Goal: Check status: Check status

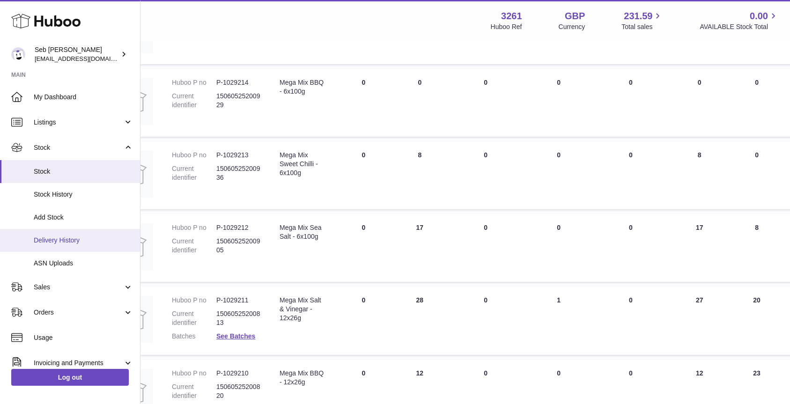
click at [54, 239] on span "Delivery History" at bounding box center [83, 240] width 99 height 9
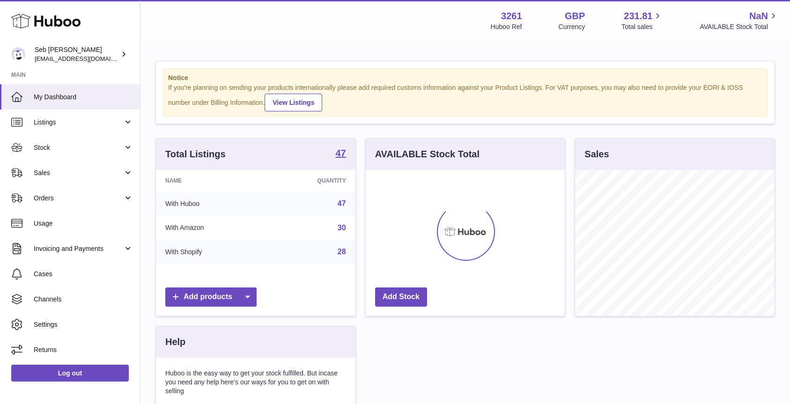
scroll to position [146, 199]
click at [98, 148] on span "Stock" at bounding box center [78, 147] width 89 height 9
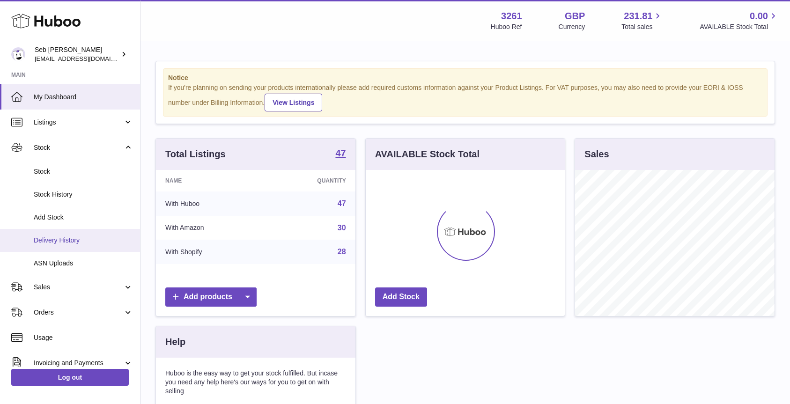
click at [75, 241] on span "Delivery History" at bounding box center [83, 240] width 99 height 9
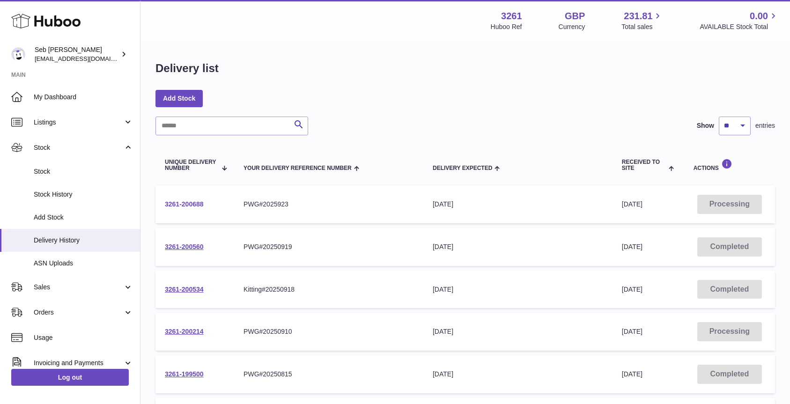
click at [193, 205] on link "3261-200688" at bounding box center [184, 204] width 39 height 7
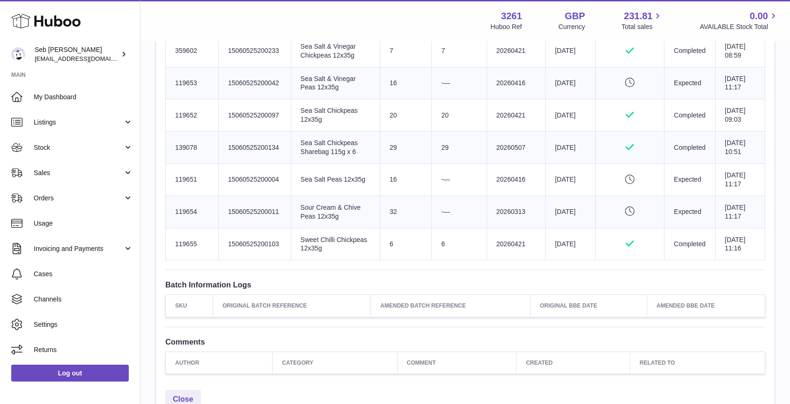
scroll to position [577, 0]
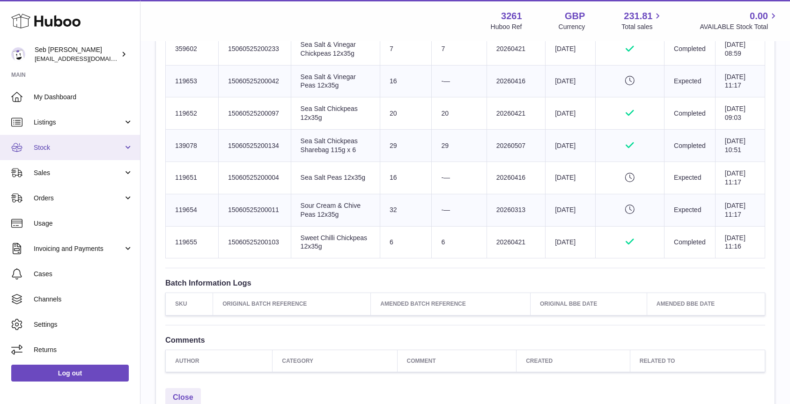
click at [47, 147] on span "Stock" at bounding box center [78, 147] width 89 height 9
